Goal: Task Accomplishment & Management: Manage account settings

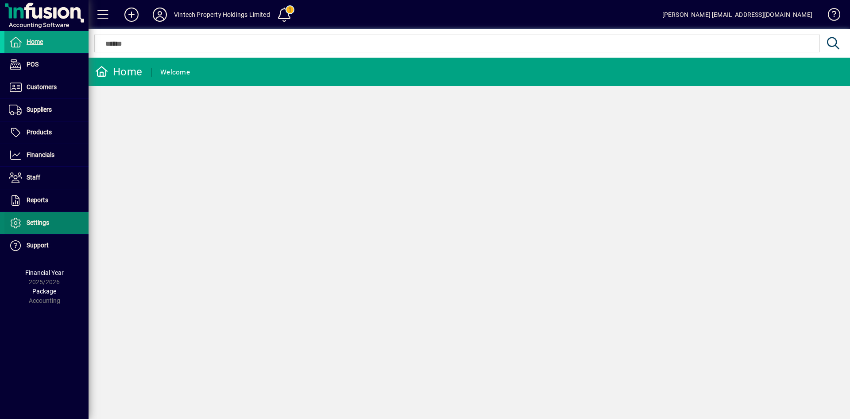
click at [48, 229] on span at bounding box center [46, 222] width 84 height 21
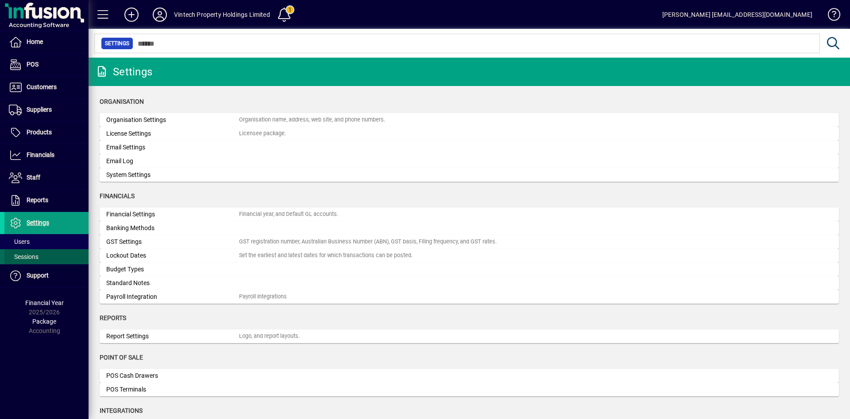
click at [48, 246] on span at bounding box center [46, 256] width 84 height 21
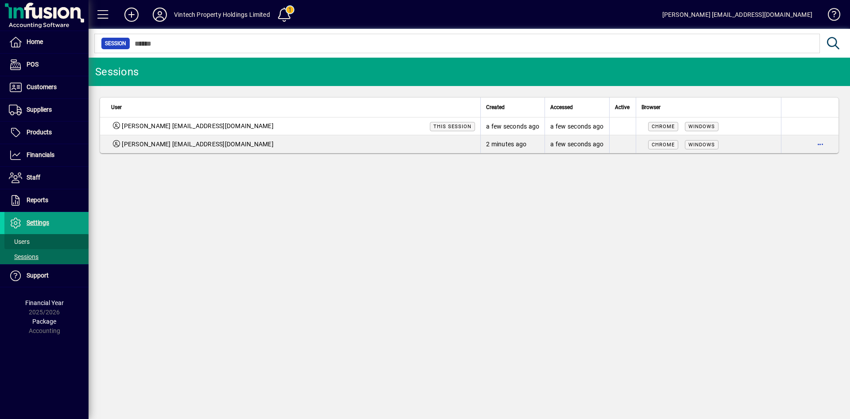
click at [42, 241] on span at bounding box center [46, 241] width 84 height 21
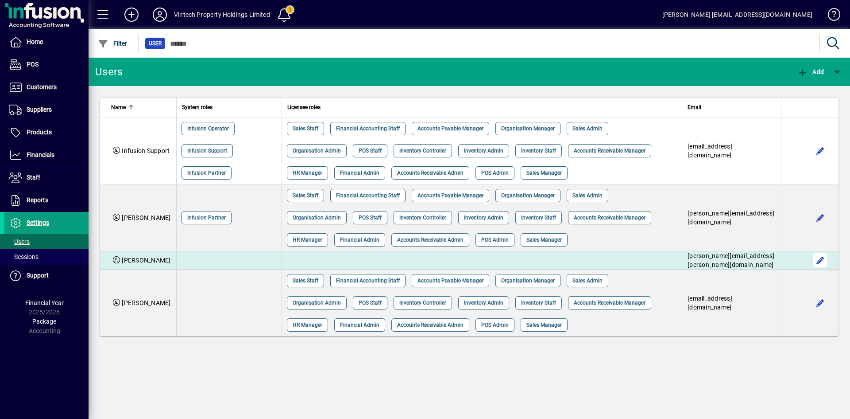
click at [825, 259] on span "button" at bounding box center [820, 259] width 21 height 21
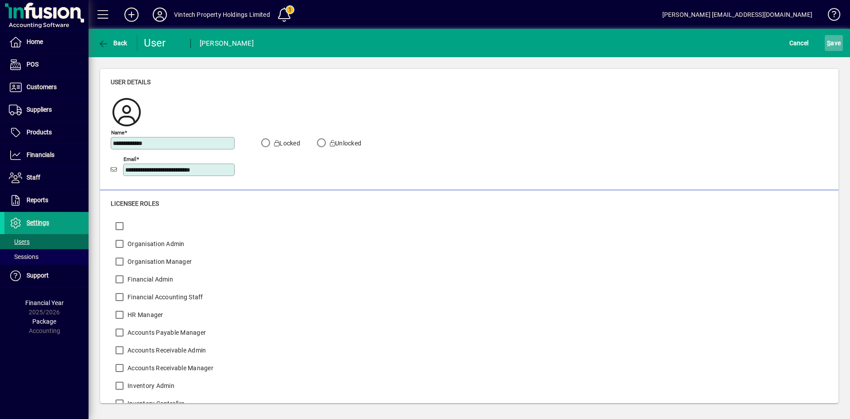
click at [832, 44] on span "S ave" at bounding box center [834, 43] width 14 height 14
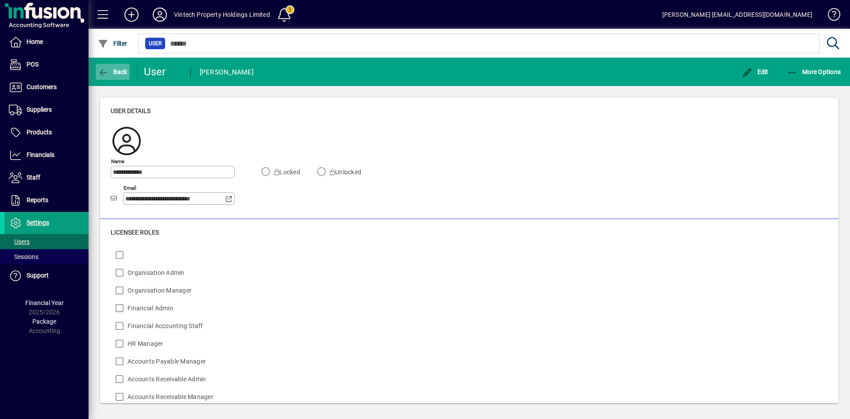
click at [117, 66] on span "button" at bounding box center [113, 71] width 34 height 21
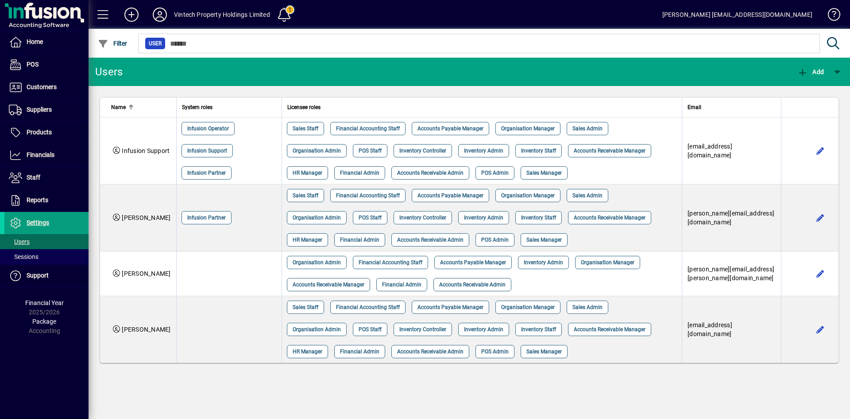
click at [163, 12] on icon at bounding box center [160, 15] width 18 height 14
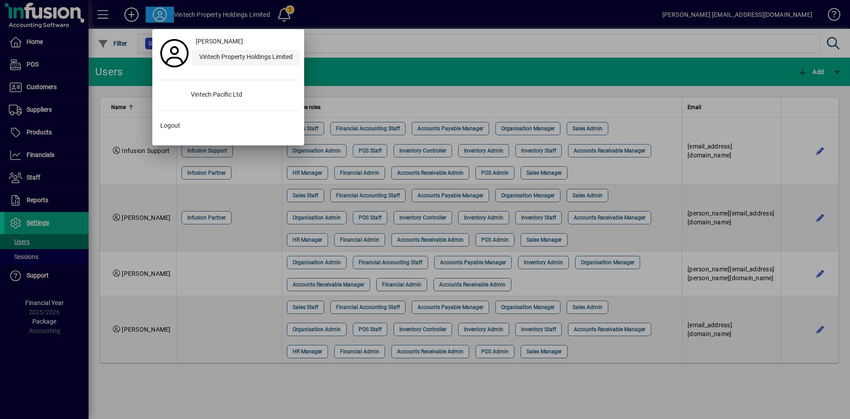
click at [233, 57] on div "Vintech Property Holdings Limited" at bounding box center [246, 58] width 108 height 16
click at [41, 225] on div at bounding box center [425, 209] width 850 height 419
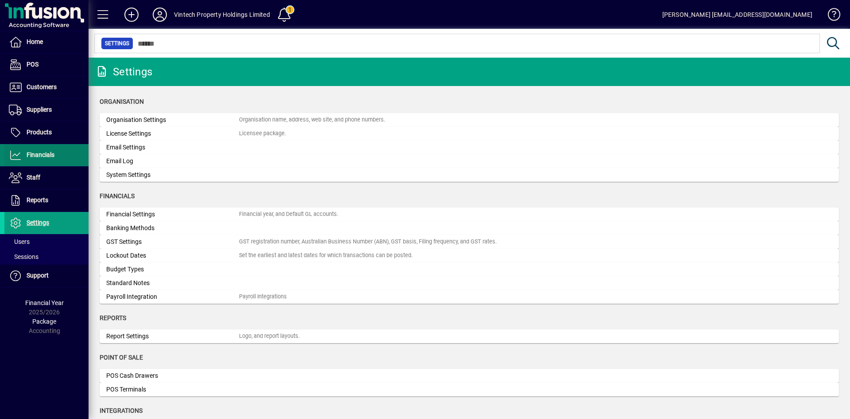
click at [49, 150] on span "Financials" at bounding box center [29, 155] width 50 height 11
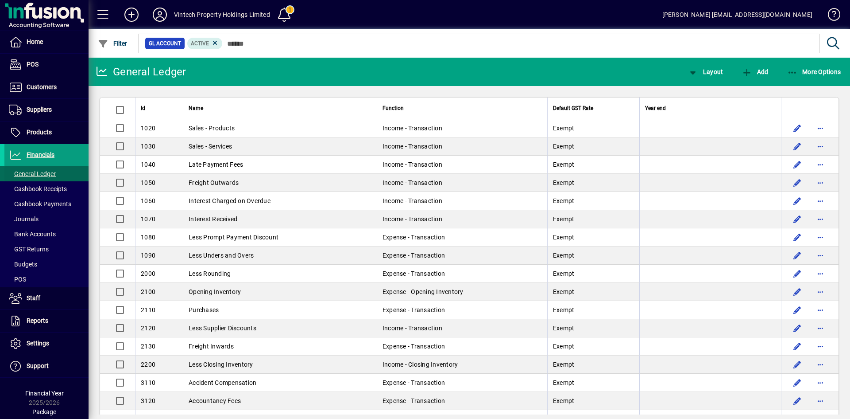
click at [51, 171] on span "General Ledger" at bounding box center [32, 173] width 47 height 7
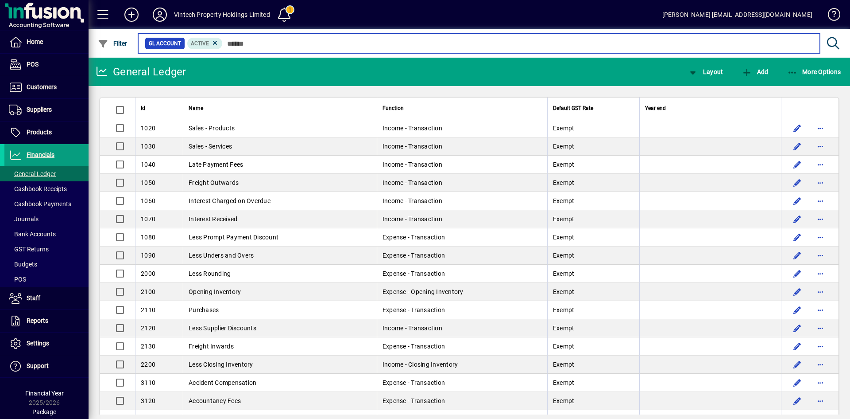
click at [261, 43] on input "text" at bounding box center [518, 43] width 590 height 12
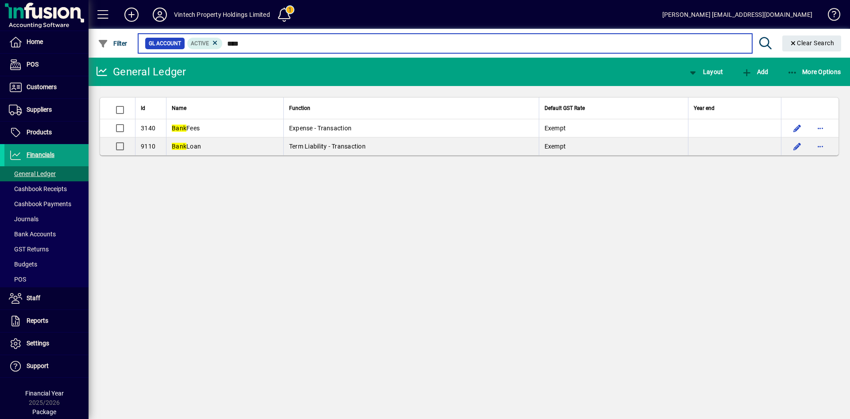
drag, startPoint x: 258, startPoint y: 42, endPoint x: 164, endPoint y: 34, distance: 94.7
click at [164, 34] on mat-form-field "GL Account Active **** Clear Search" at bounding box center [491, 43] width 709 height 29
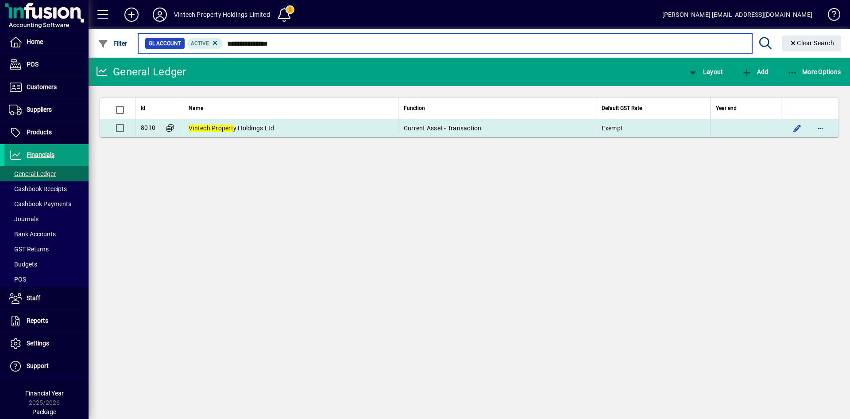
type input "**********"
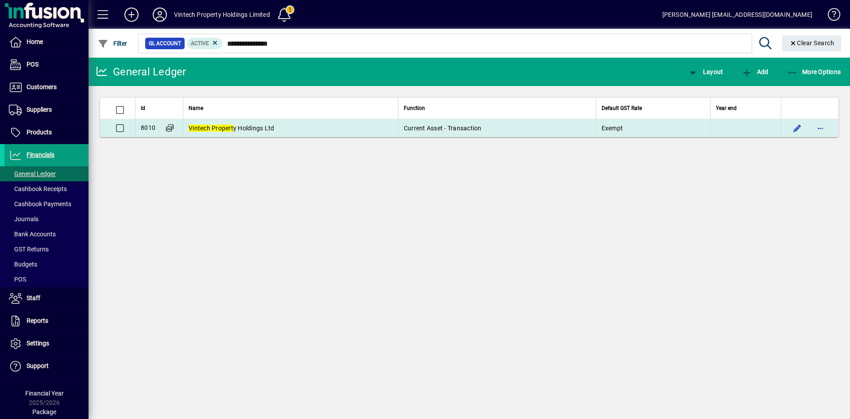
click at [295, 124] on td "Vintech Propert y Holdings Ltd" at bounding box center [290, 128] width 215 height 18
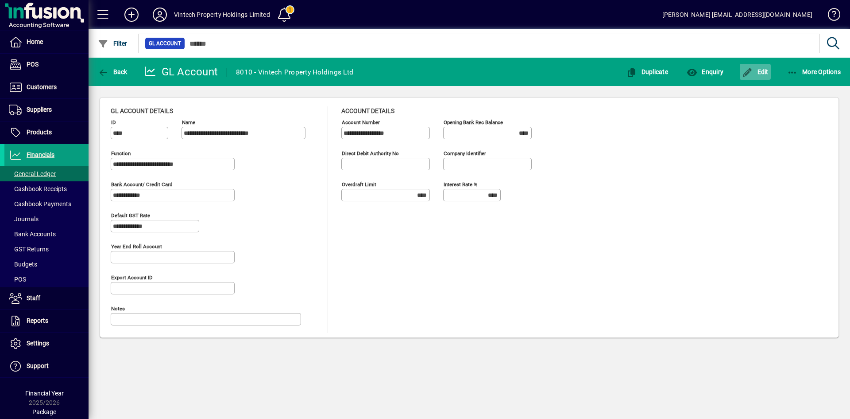
click at [768, 73] on span "Edit" at bounding box center [755, 71] width 27 height 7
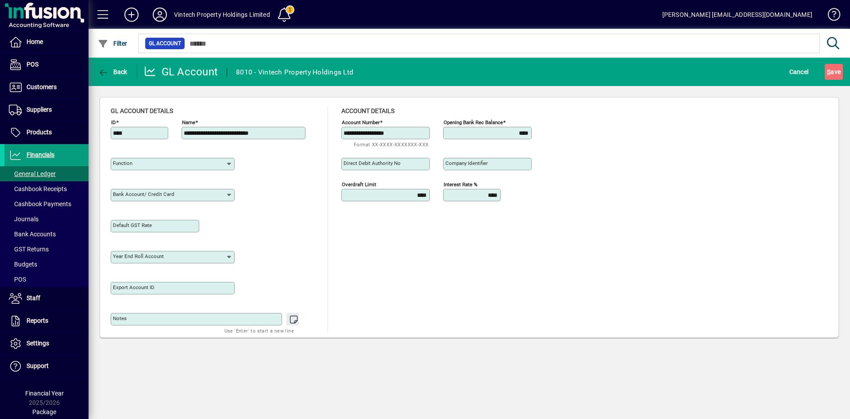
type input "**********"
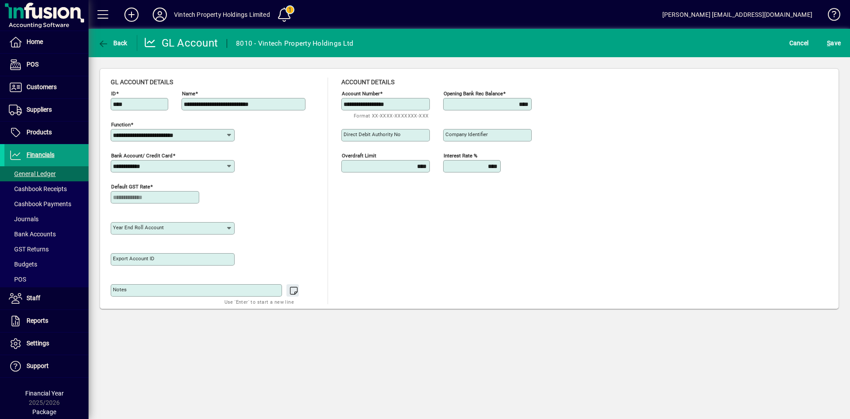
click at [484, 108] on div "Opening bank rec balance ****" at bounding box center [487, 104] width 89 height 12
drag, startPoint x: 530, startPoint y: 104, endPoint x: 545, endPoint y: 104, distance: 15.1
click at [545, 104] on div "**********" at bounding box center [443, 102] width 204 height 31
type input "*******"
click at [834, 43] on span "S ave" at bounding box center [834, 43] width 14 height 14
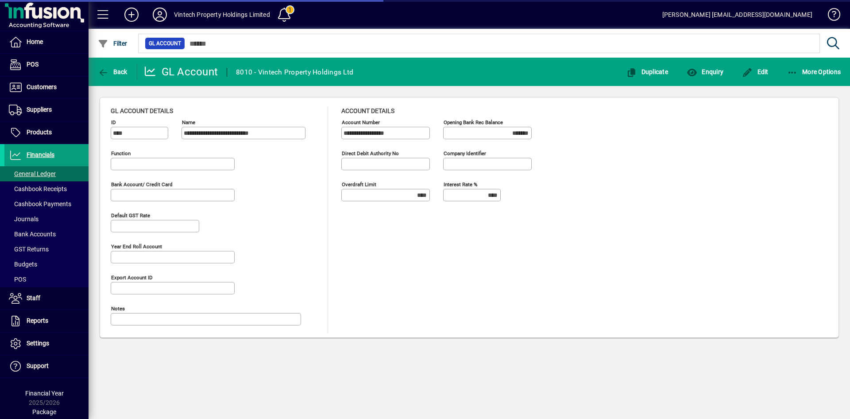
type input "**********"
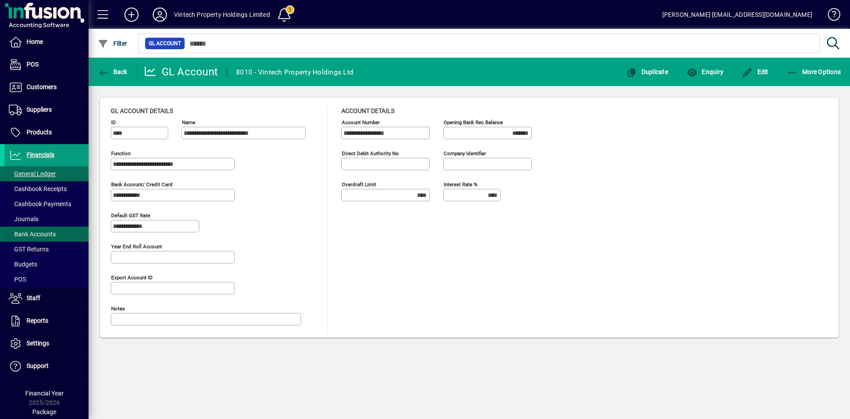
click at [46, 236] on span "Bank Accounts" at bounding box center [32, 233] width 47 height 7
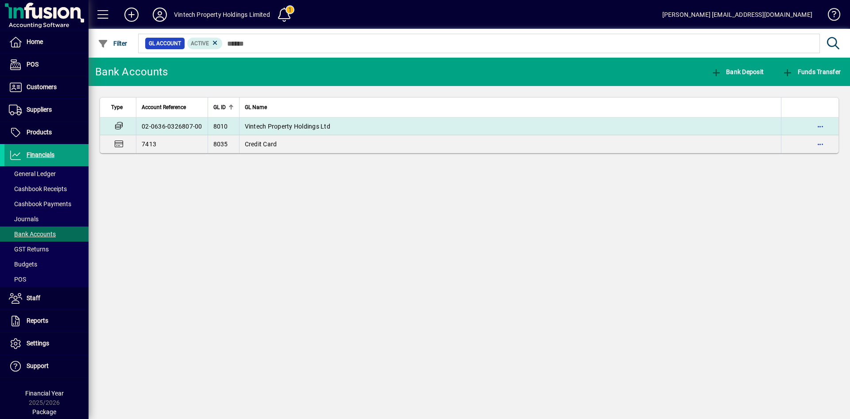
click at [281, 127] on span "Vintech Property Holdings Ltd" at bounding box center [287, 126] width 85 height 7
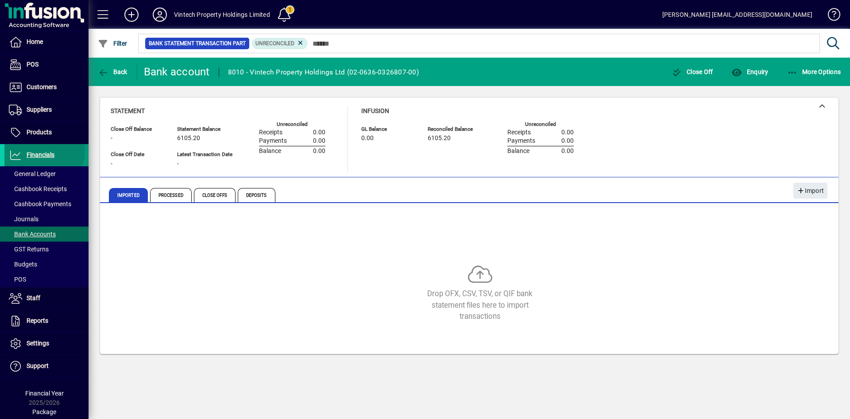
click at [43, 151] on span "Financials" at bounding box center [41, 154] width 28 height 7
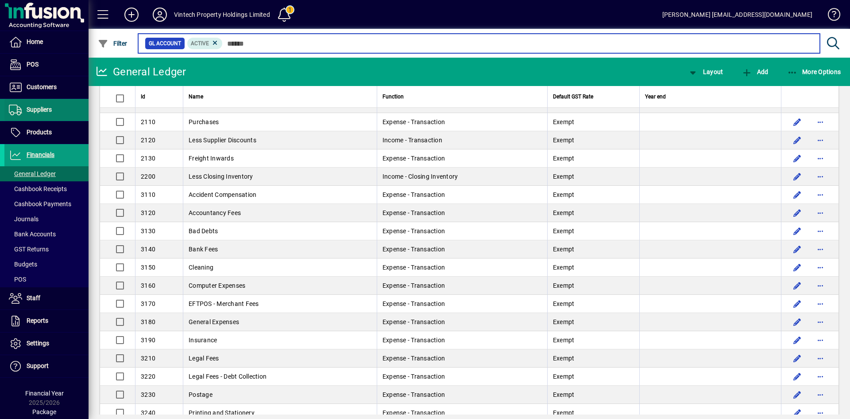
scroll to position [44, 0]
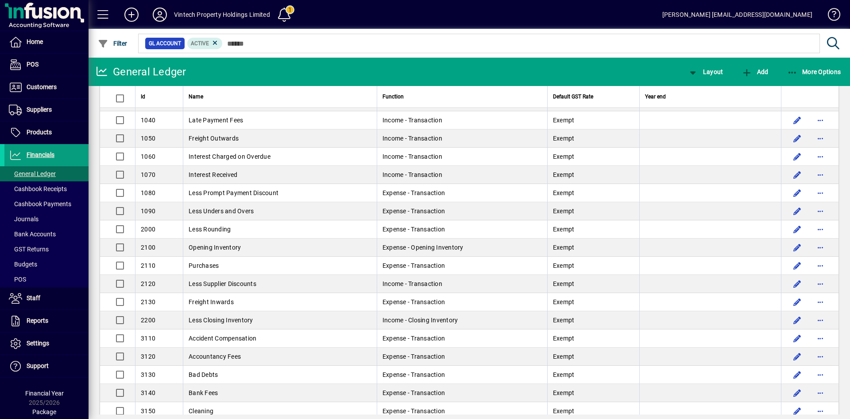
click at [163, 15] on icon at bounding box center [160, 15] width 18 height 14
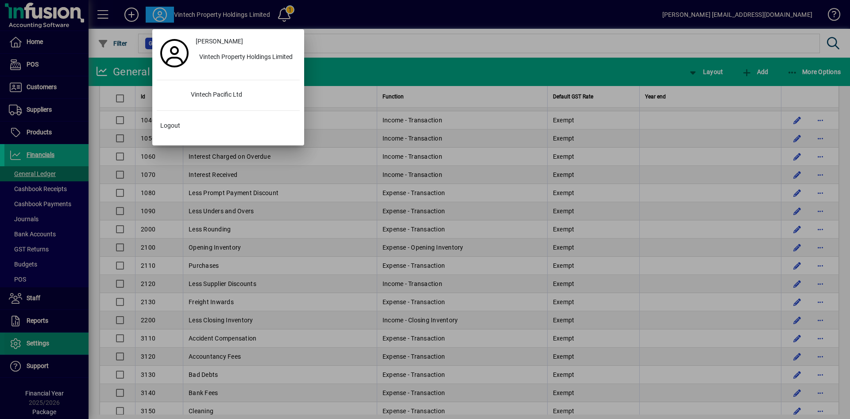
click at [46, 343] on div at bounding box center [425, 209] width 850 height 419
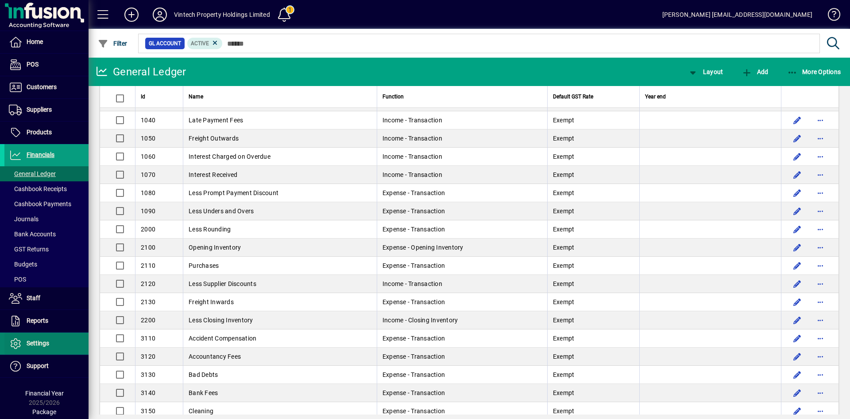
click at [38, 344] on span "Settings" at bounding box center [38, 342] width 23 height 7
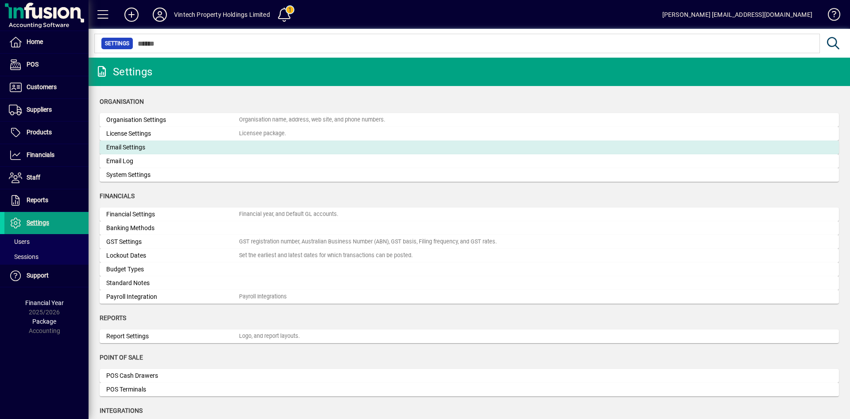
click at [186, 147] on div "Email Settings" at bounding box center [172, 147] width 133 height 9
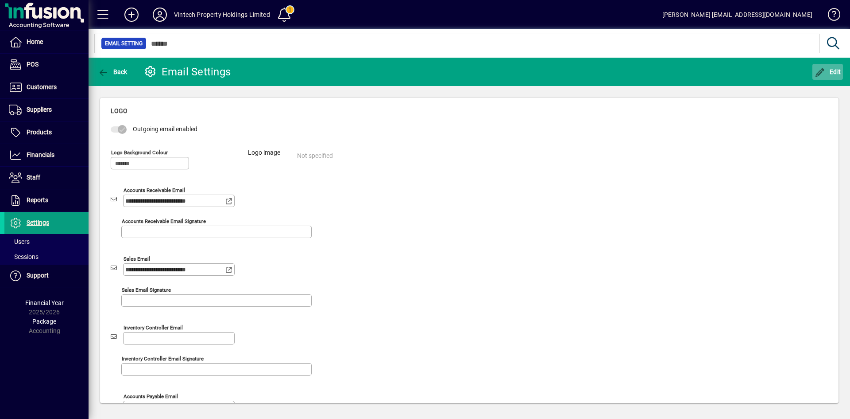
click at [834, 70] on span "Edit" at bounding box center [828, 71] width 27 height 7
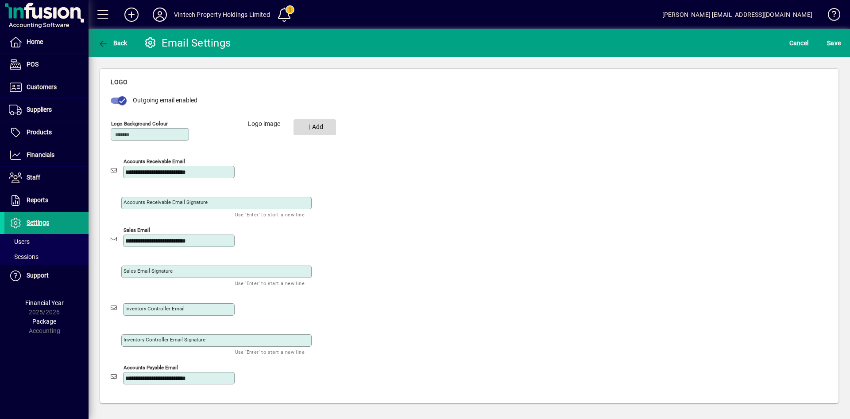
click at [326, 131] on div "Add" at bounding box center [315, 126] width 43 height 9
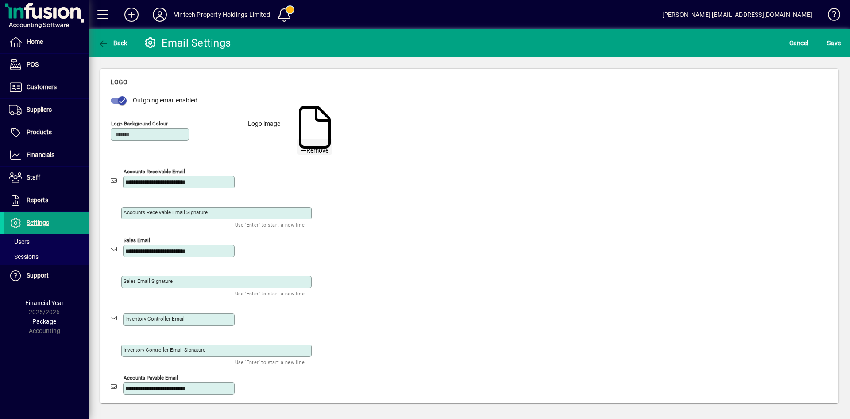
click at [322, 148] on span "Remove" at bounding box center [314, 150] width 27 height 9
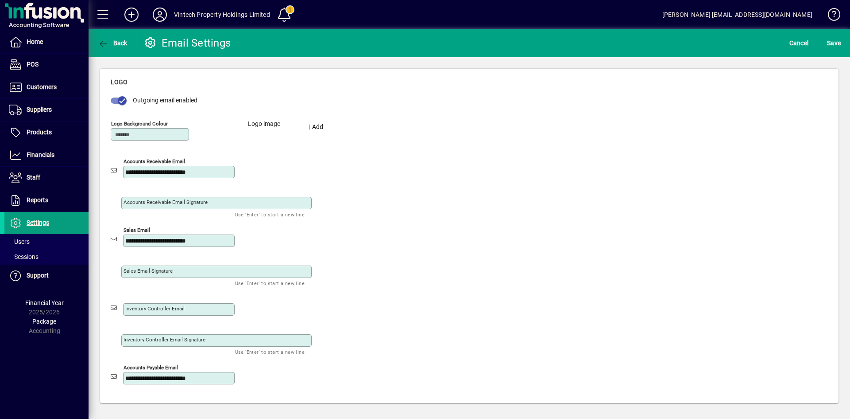
click at [101, 16] on span at bounding box center [103, 14] width 21 height 21
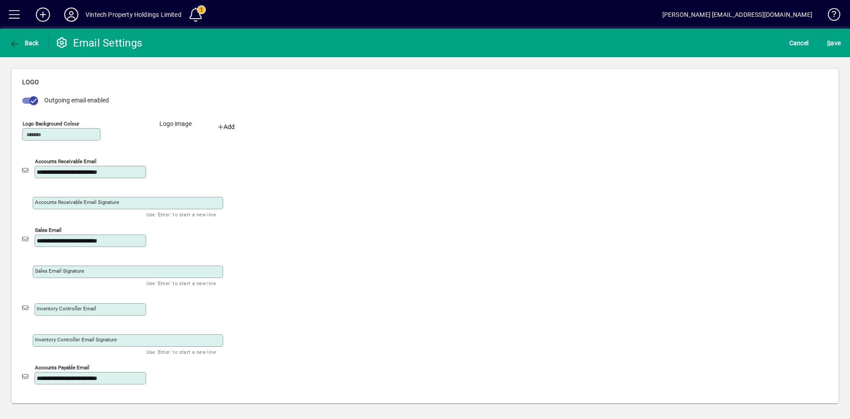
click at [72, 10] on icon at bounding box center [71, 15] width 18 height 14
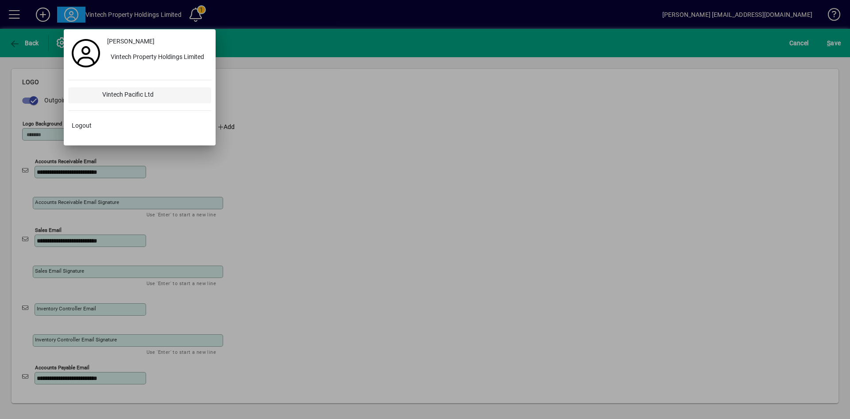
click at [126, 92] on div "Vintech Pacific Ltd" at bounding box center [153, 95] width 116 height 16
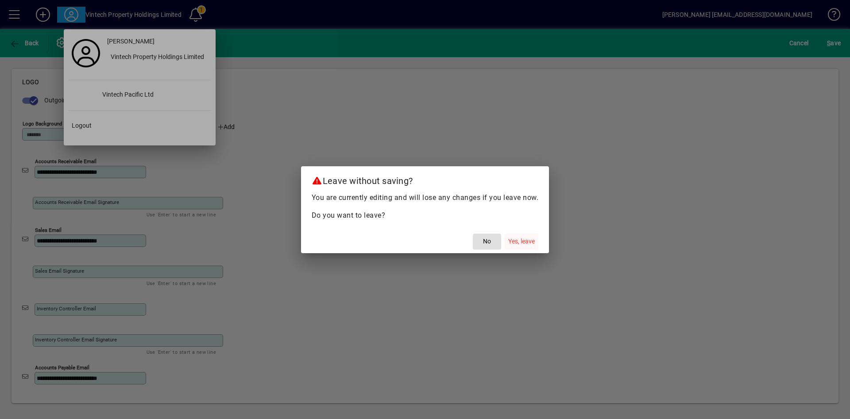
click at [516, 243] on span "Yes, leave" at bounding box center [521, 241] width 27 height 9
